Goal: Task Accomplishment & Management: Use online tool/utility

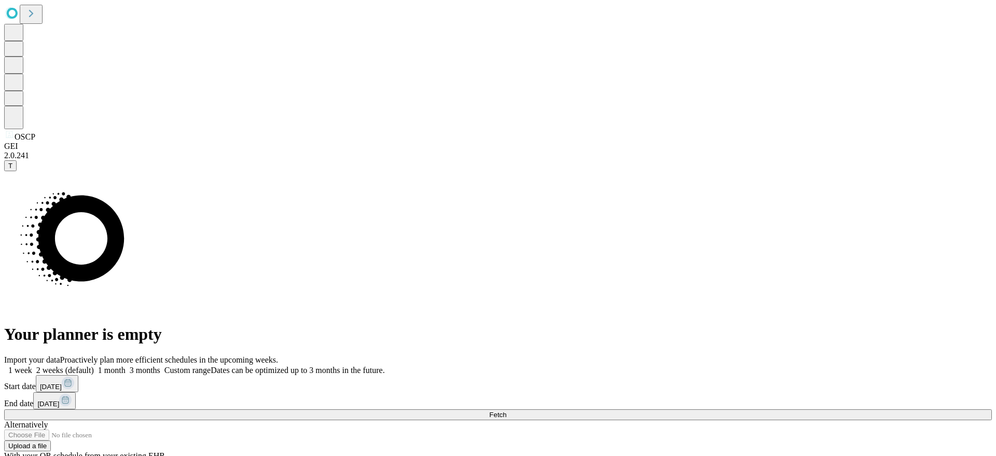
click at [62, 383] on span "[DATE]" at bounding box center [51, 387] width 22 height 8
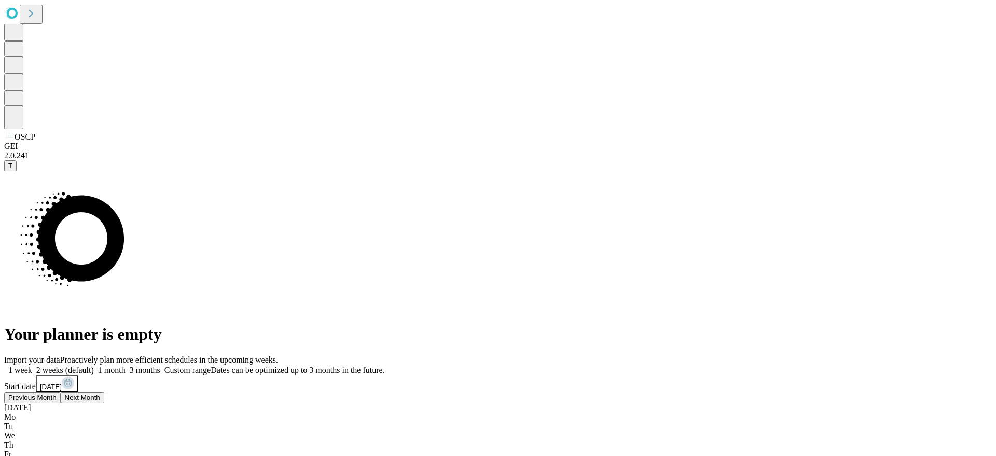
click at [61, 392] on button "Previous Month" at bounding box center [32, 397] width 57 height 11
click at [704, 403] on div "[DATE]" at bounding box center [498, 407] width 988 height 9
click at [807, 420] on div "[DATE]" at bounding box center [498, 424] width 988 height 9
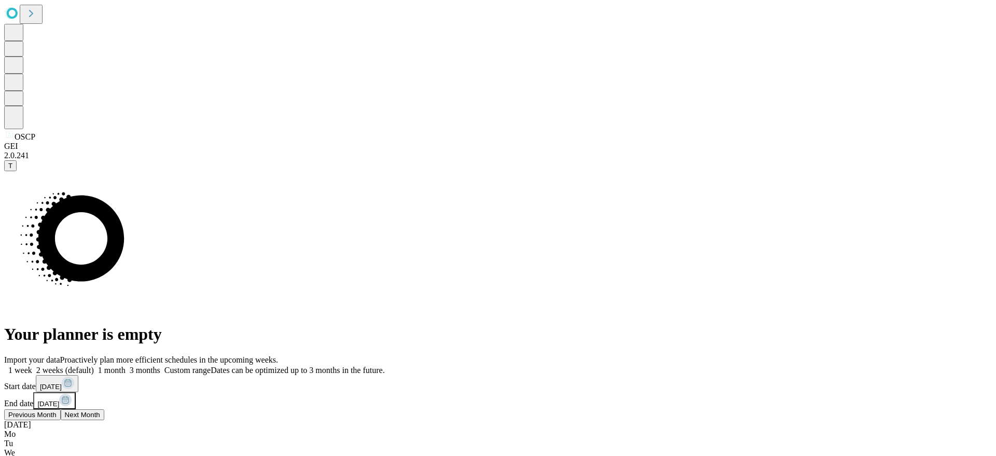
click at [57, 411] on span "Previous Month" at bounding box center [32, 415] width 48 height 8
click at [88, 409] on button "Previous Month" at bounding box center [59, 414] width 57 height 11
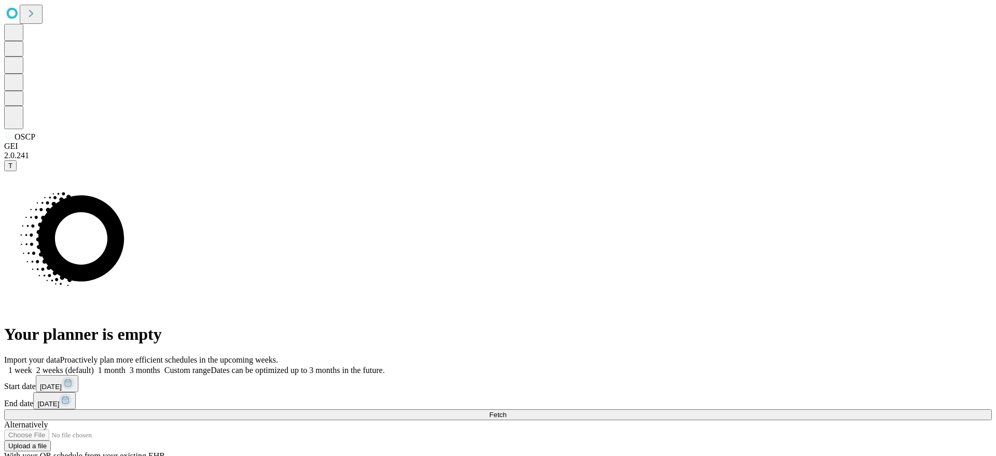
click at [556, 337] on div "Your planner is empty" at bounding box center [498, 257] width 988 height 173
click at [768, 409] on button "Fetch" at bounding box center [498, 414] width 988 height 11
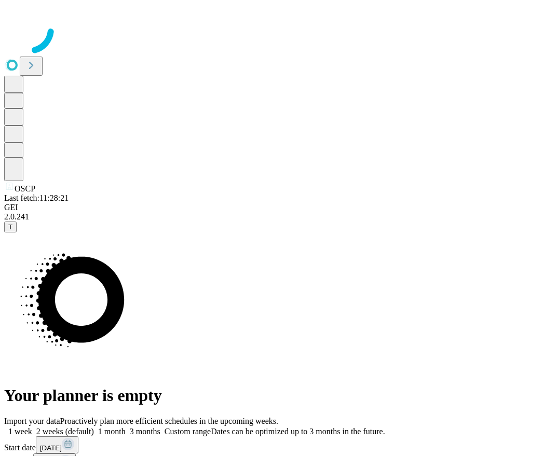
click at [239, 56] on div at bounding box center [271, 30] width 535 height 52
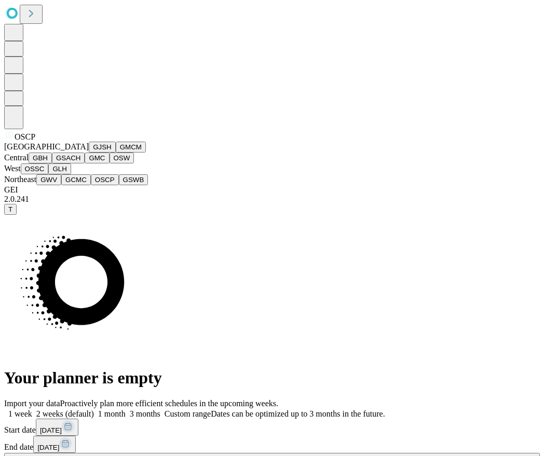
click at [85, 163] on button "GMC" at bounding box center [97, 158] width 24 height 11
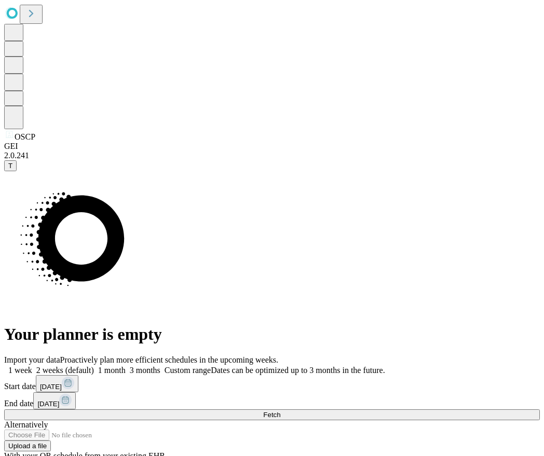
click at [385, 366] on span at bounding box center [385, 370] width 0 height 9
click at [78, 375] on button "[DATE]" at bounding box center [57, 383] width 43 height 17
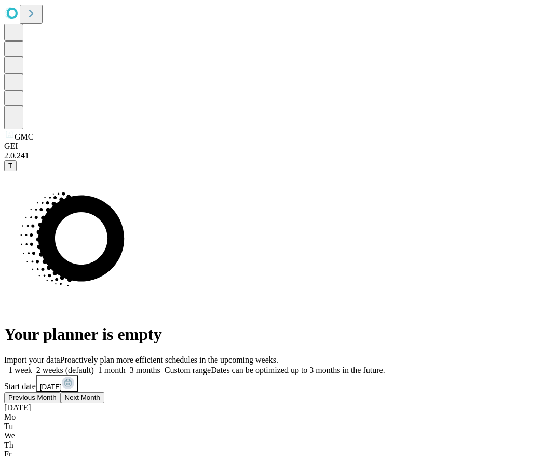
click at [61, 392] on button "Previous Month" at bounding box center [32, 397] width 57 height 11
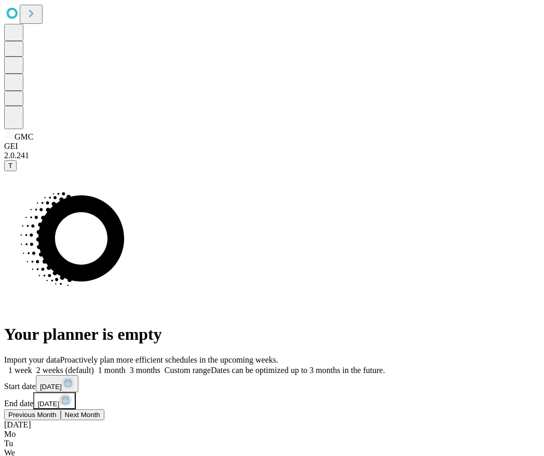
click at [57, 411] on span "Previous Month" at bounding box center [32, 415] width 48 height 8
click at [88, 409] on button "Previous Month" at bounding box center [59, 414] width 57 height 11
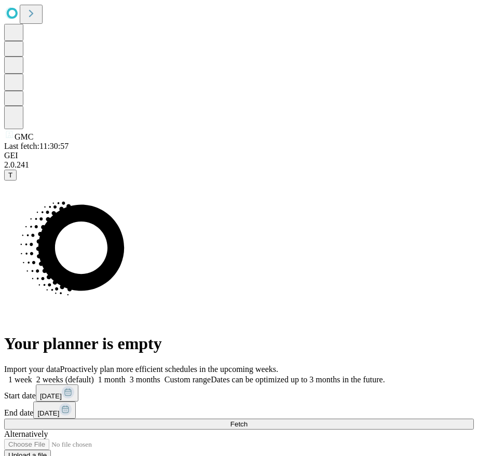
click at [74, 386] on rect at bounding box center [68, 392] width 12 height 12
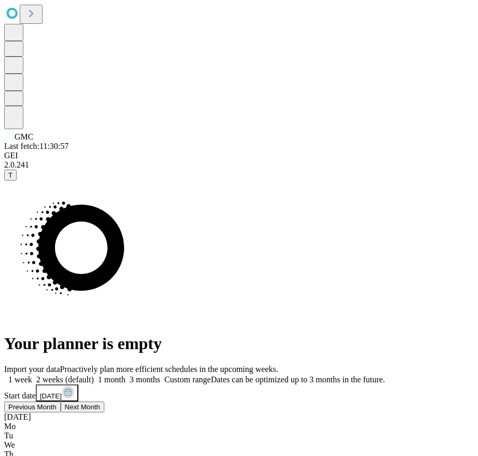
scroll to position [9, 0]
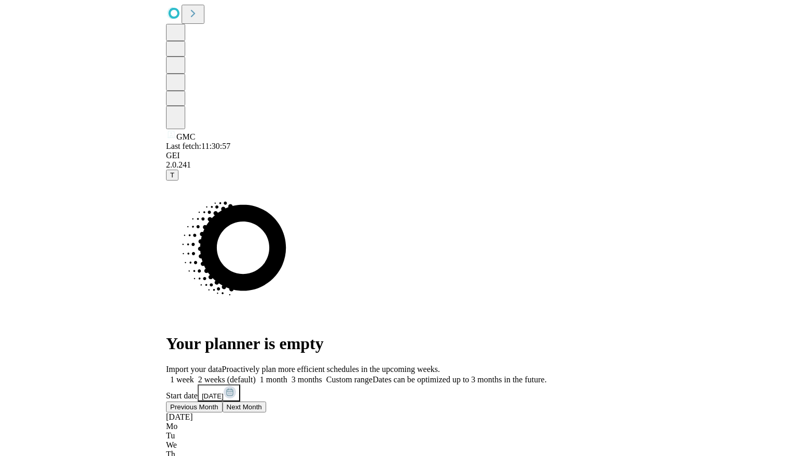
scroll to position [0, 0]
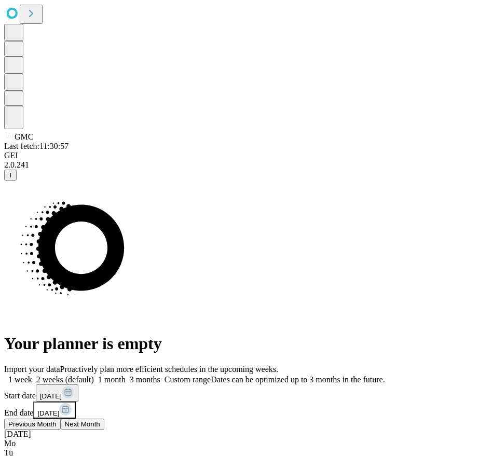
click at [61, 419] on button "Previous Month" at bounding box center [32, 424] width 57 height 11
click at [453, 430] on div "[DATE]" at bounding box center [238, 434] width 469 height 9
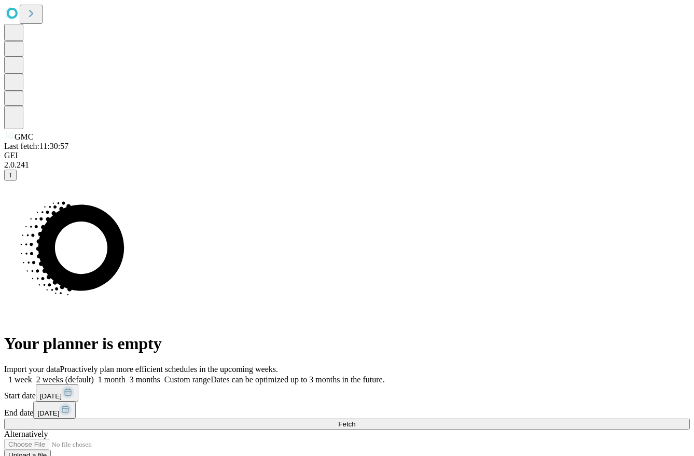
click at [516, 419] on button "Fetch" at bounding box center [347, 424] width 686 height 11
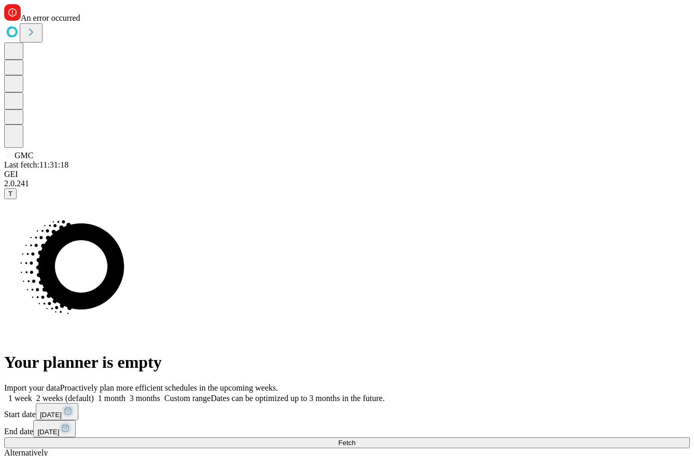
click at [76, 420] on button "[DATE]" at bounding box center [54, 428] width 43 height 17
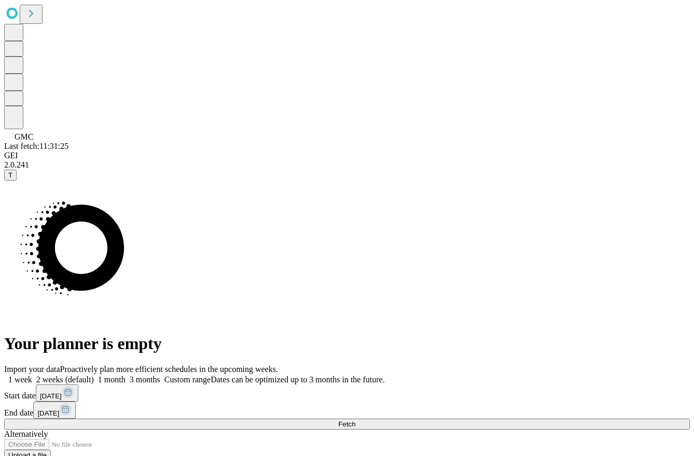
click at [385, 375] on span at bounding box center [385, 379] width 0 height 9
click at [62, 392] on span "[DATE]" at bounding box center [51, 396] width 22 height 8
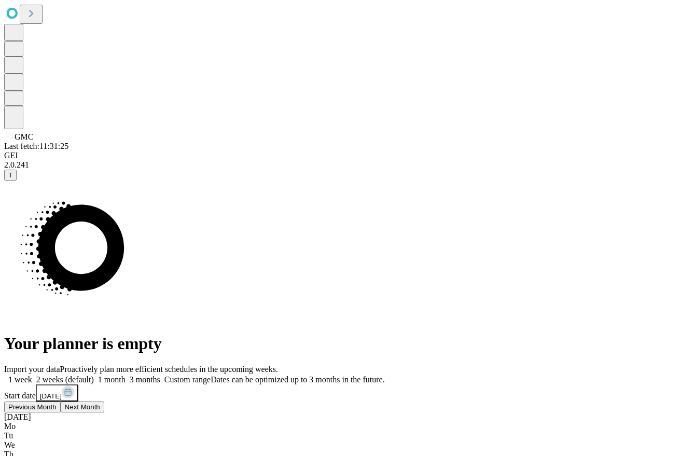
click at [57, 403] on span "Previous Month" at bounding box center [32, 407] width 48 height 8
click at [495, 412] on div "[DATE]" at bounding box center [347, 416] width 686 height 9
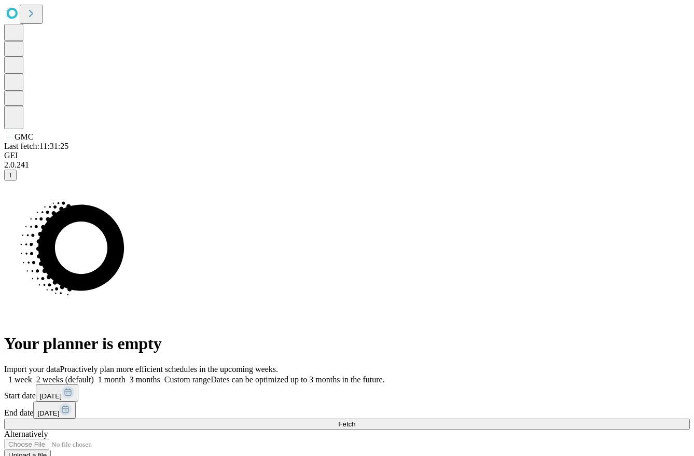
click at [59, 409] on span "[DATE]" at bounding box center [48, 413] width 22 height 8
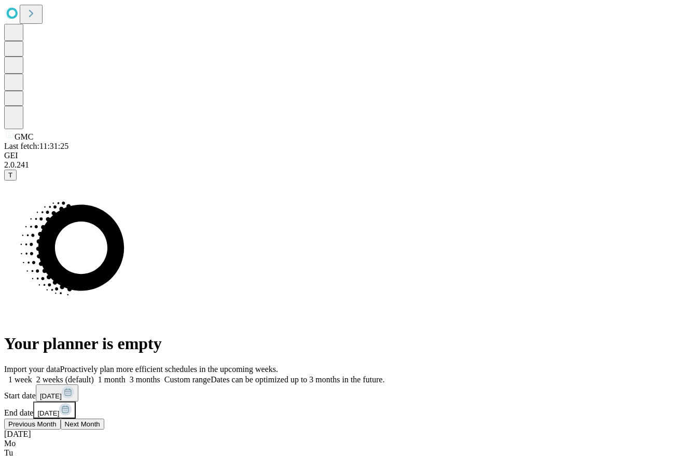
click at [57, 420] on span "Previous Month" at bounding box center [32, 424] width 48 height 8
click at [84, 420] on span "Previous Month" at bounding box center [59, 424] width 48 height 8
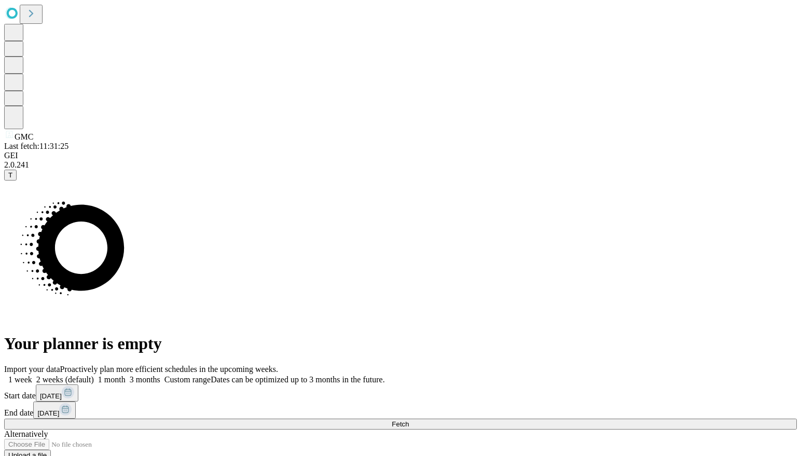
click at [543, 419] on button "Fetch" at bounding box center [400, 424] width 793 height 11
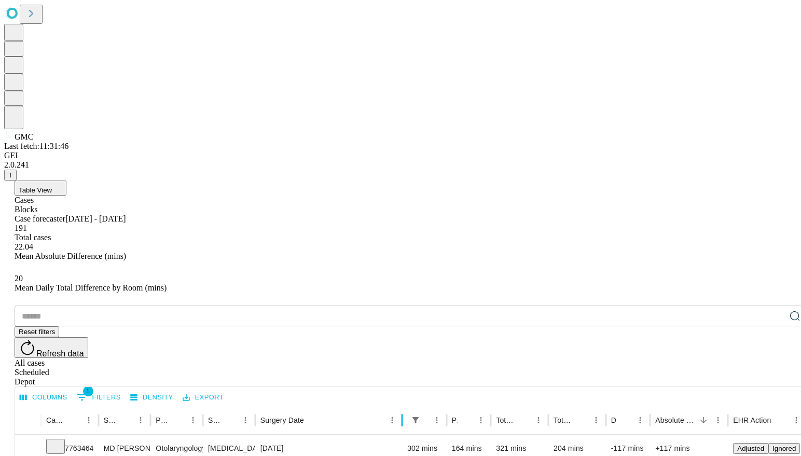
drag, startPoint x: 334, startPoint y: 207, endPoint x: 427, endPoint y: 214, distance: 93.6
click at [405, 406] on div at bounding box center [401, 420] width 5 height 29
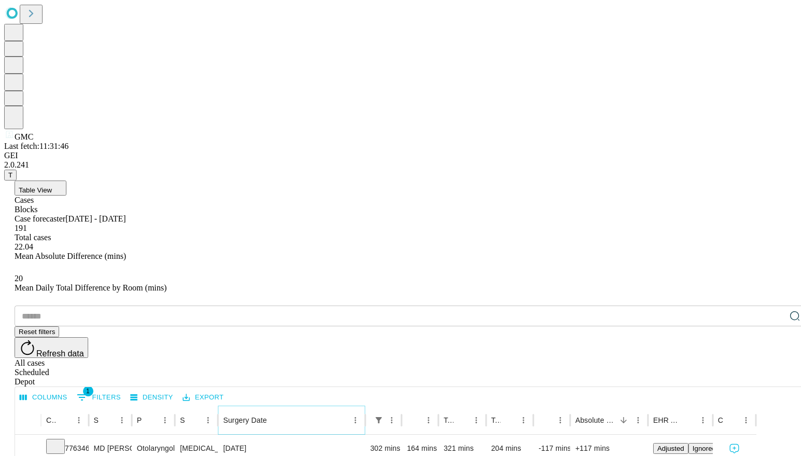
click at [280, 416] on icon "Sort" at bounding box center [274, 420] width 9 height 9
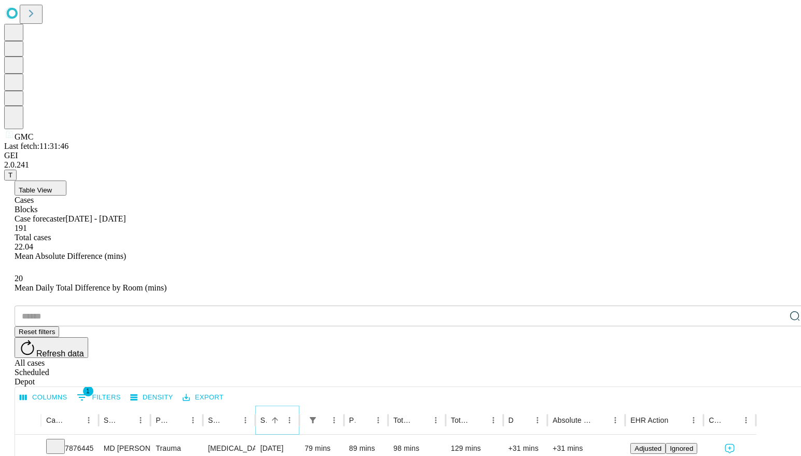
click at [280, 416] on icon "Sort" at bounding box center [274, 420] width 9 height 9
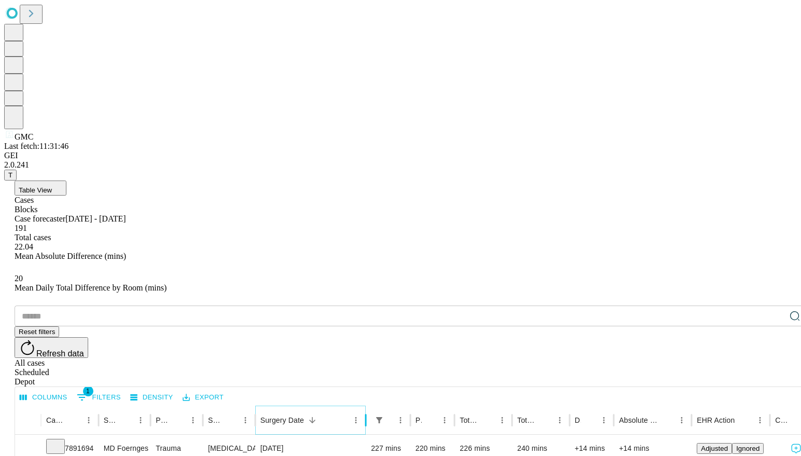
drag, startPoint x: 335, startPoint y: 207, endPoint x: 398, endPoint y: 219, distance: 64.9
click at [368, 406] on div at bounding box center [365, 420] width 5 height 29
